Goal: Navigation & Orientation: Find specific page/section

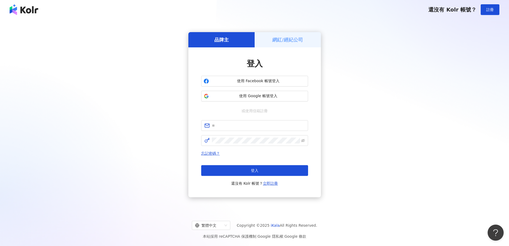
click at [292, 42] on h5 "網紅/經紀公司" at bounding box center [288, 39] width 31 height 7
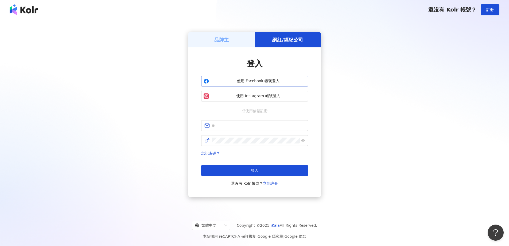
click at [286, 80] on span "使用 Facebook 帳號登入" at bounding box center [258, 80] width 95 height 5
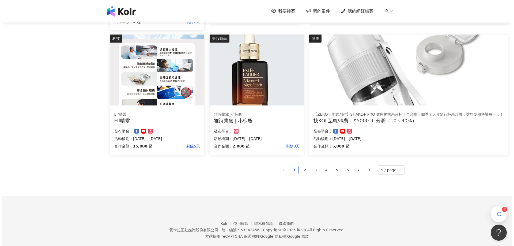
scroll to position [312, 0]
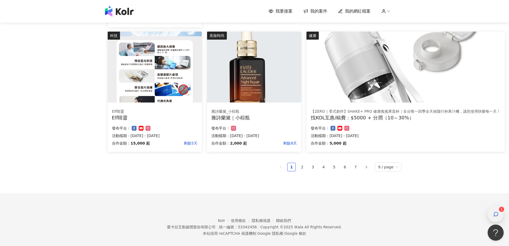
click at [496, 212] on icon "button" at bounding box center [496, 213] width 5 height 5
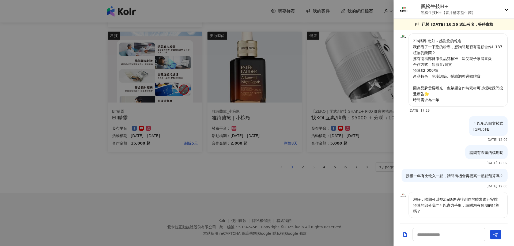
scroll to position [137, 0]
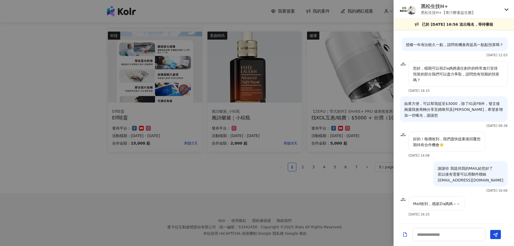
click at [312, 189] on div at bounding box center [257, 123] width 514 height 246
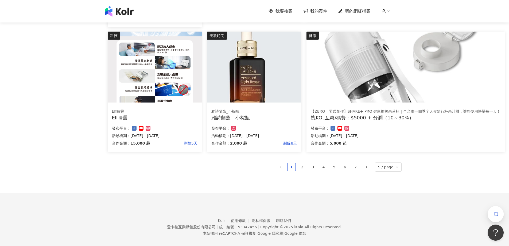
click at [400, 98] on img at bounding box center [406, 67] width 198 height 71
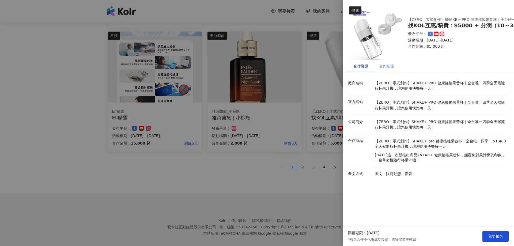
click at [394, 65] on div "合作細節" at bounding box center [386, 66] width 26 height 12
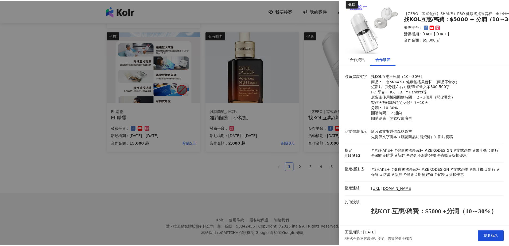
scroll to position [0, 0]
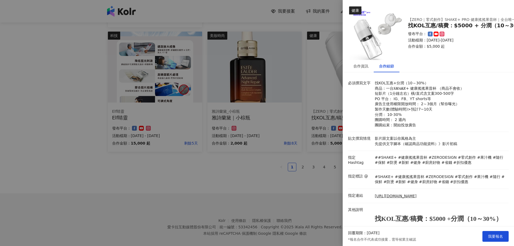
click at [190, 185] on div at bounding box center [257, 123] width 514 height 246
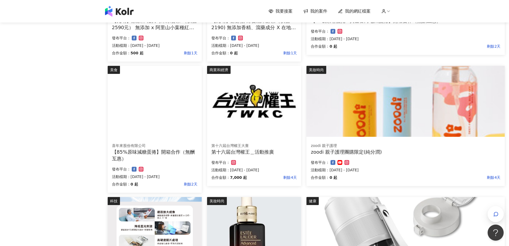
scroll to position [134, 0]
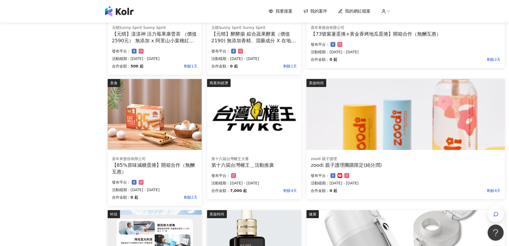
click at [399, 147] on img at bounding box center [406, 114] width 198 height 71
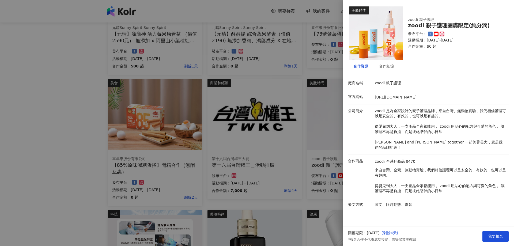
click at [208, 152] on div at bounding box center [257, 123] width 514 height 246
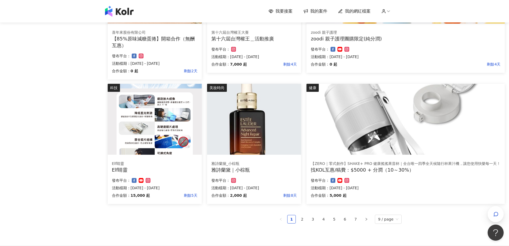
scroll to position [319, 0]
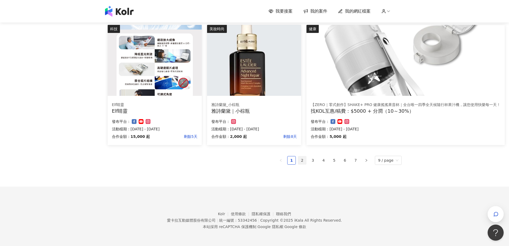
click at [306, 161] on link "2" at bounding box center [302, 160] width 8 height 8
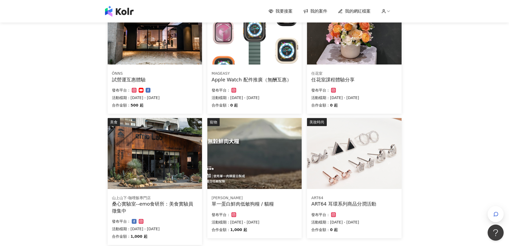
scroll to position [223, 0]
